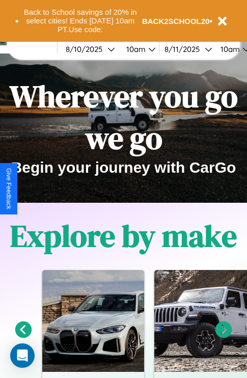
scroll to position [157, 0]
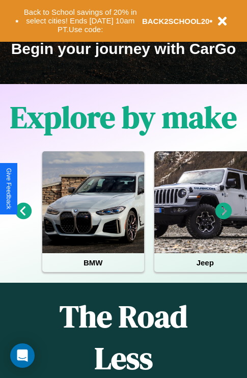
click at [224, 218] on icon at bounding box center [223, 211] width 17 height 17
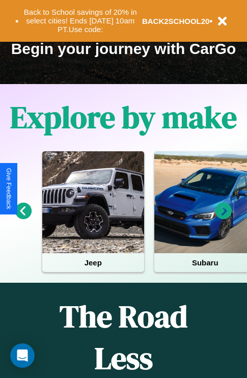
click at [224, 218] on icon at bounding box center [223, 211] width 17 height 17
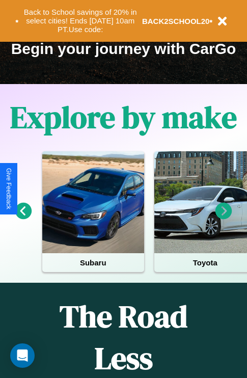
click at [224, 218] on icon at bounding box center [223, 211] width 17 height 17
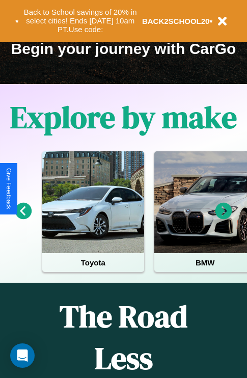
click at [224, 218] on icon at bounding box center [223, 211] width 17 height 17
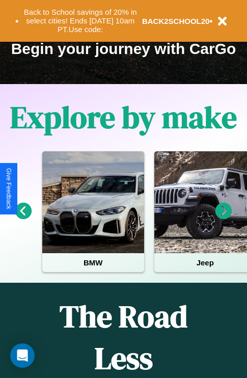
click at [224, 218] on icon at bounding box center [223, 211] width 17 height 17
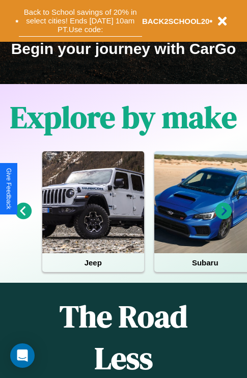
click at [80, 21] on button "Back to School savings of 20% in select cities! Ends [DATE] 10am PT. Use code:" at bounding box center [80, 21] width 123 height 32
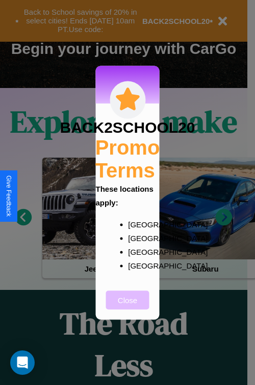
click at [127, 307] on button "Close" at bounding box center [127, 300] width 43 height 19
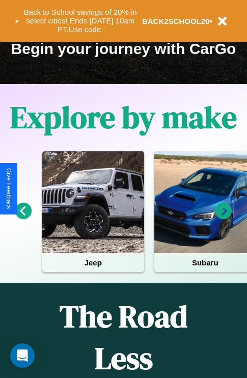
click at [224, 218] on icon at bounding box center [223, 211] width 17 height 17
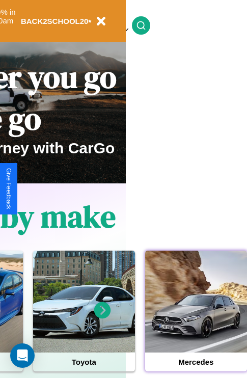
click at [196, 317] on div at bounding box center [196, 302] width 102 height 102
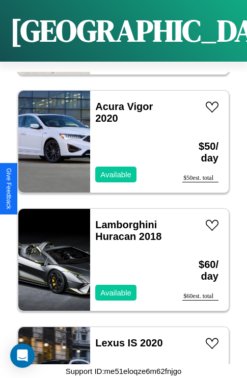
scroll to position [10551, 0]
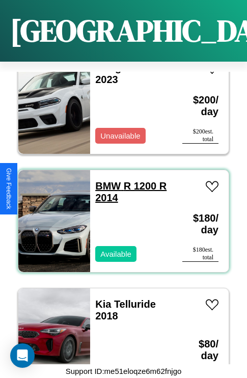
click at [105, 180] on link "BMW R 1200 R 2014" at bounding box center [130, 191] width 71 height 23
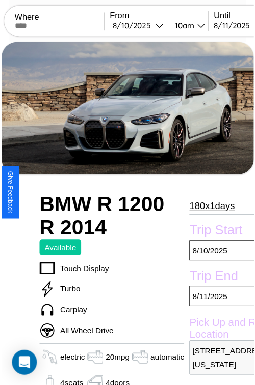
scroll to position [57, 49]
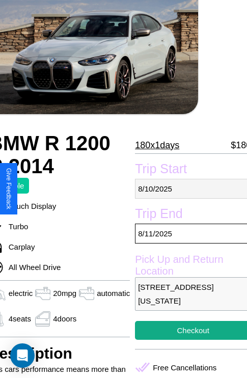
click at [188, 188] on p "8 / 10 / 2025" at bounding box center [193, 189] width 116 height 20
select select "*"
select select "****"
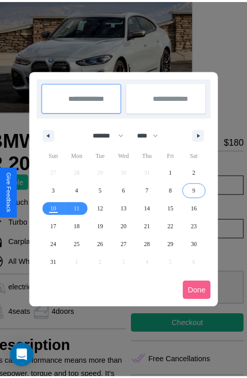
scroll to position [0, 49]
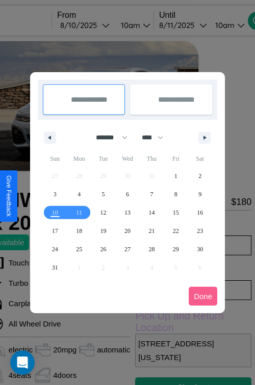
click at [99, 25] on div at bounding box center [127, 192] width 255 height 385
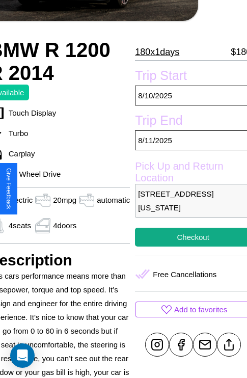
scroll to position [199, 49]
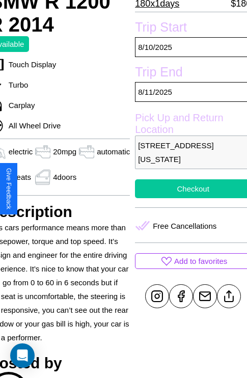
click at [188, 188] on button "Checkout" at bounding box center [193, 188] width 116 height 19
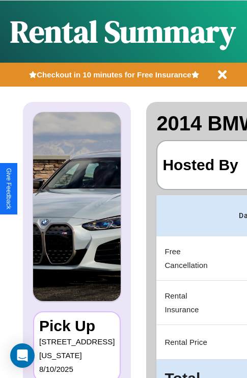
scroll to position [0, 192]
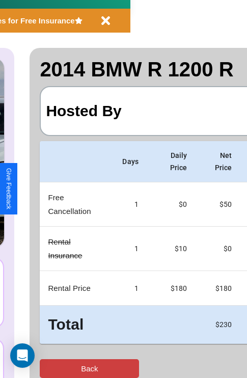
click at [49, 368] on button "Back" at bounding box center [89, 368] width 99 height 19
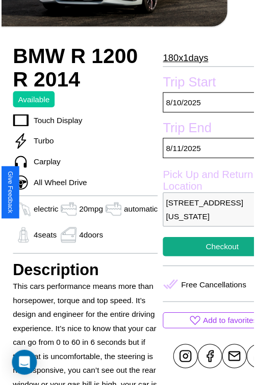
scroll to position [271, 49]
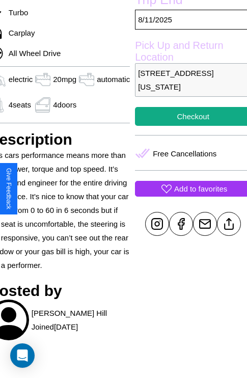
click at [188, 188] on p "Add to favorites" at bounding box center [200, 189] width 53 height 14
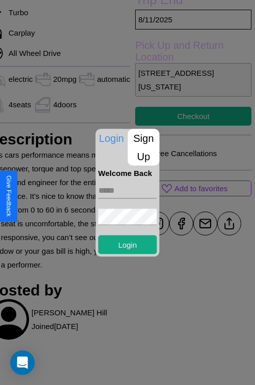
click at [143, 147] on p "Sign Up" at bounding box center [144, 147] width 32 height 37
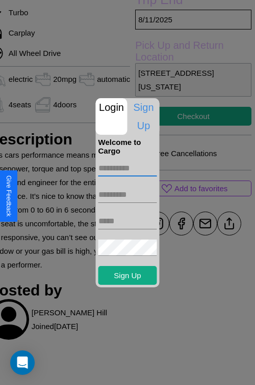
click at [127, 168] on input "text" at bounding box center [127, 168] width 59 height 16
type input "********"
click at [127, 195] on input "text" at bounding box center [127, 195] width 59 height 16
type input "******"
click at [127, 221] on input "text" at bounding box center [127, 221] width 59 height 16
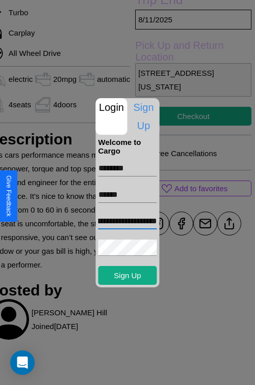
scroll to position [0, 49]
type input "**********"
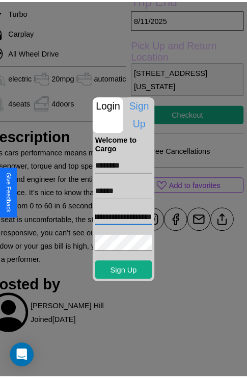
scroll to position [0, 0]
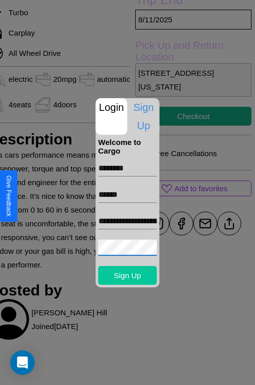
click at [127, 275] on button "Sign Up" at bounding box center [127, 275] width 59 height 19
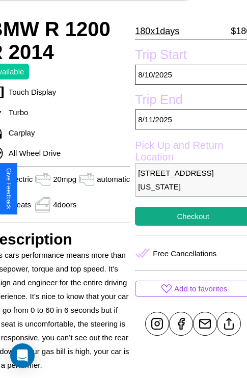
scroll to position [199, 49]
